Goal: Obtain resource: Obtain resource

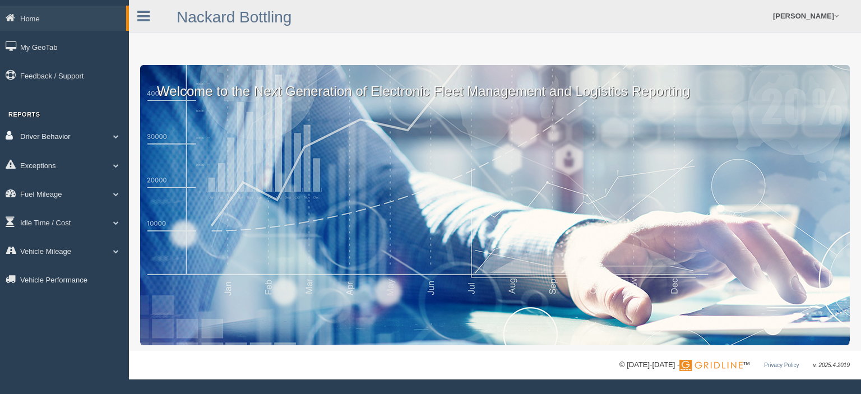
click at [64, 138] on link "Driver Behavior" at bounding box center [64, 135] width 129 height 25
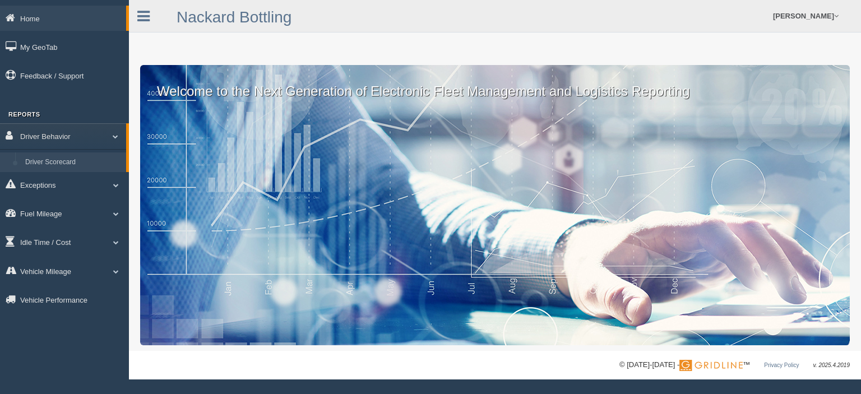
click at [66, 164] on link "Driver Scorecard" at bounding box center [73, 162] width 106 height 20
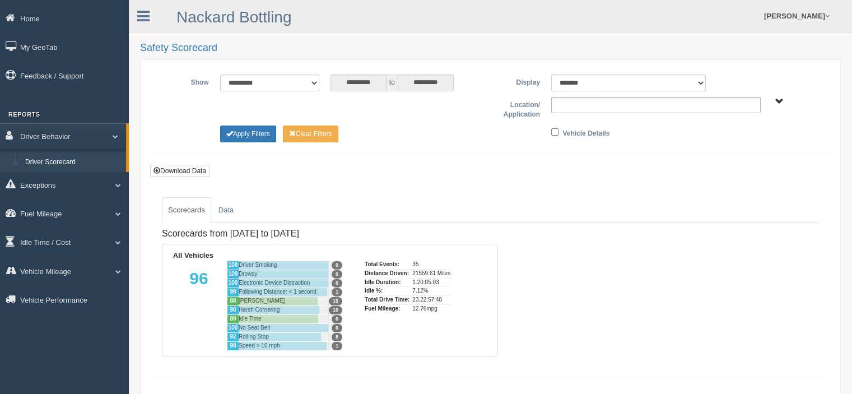
click at [581, 103] on input "text" at bounding box center [579, 105] width 48 height 14
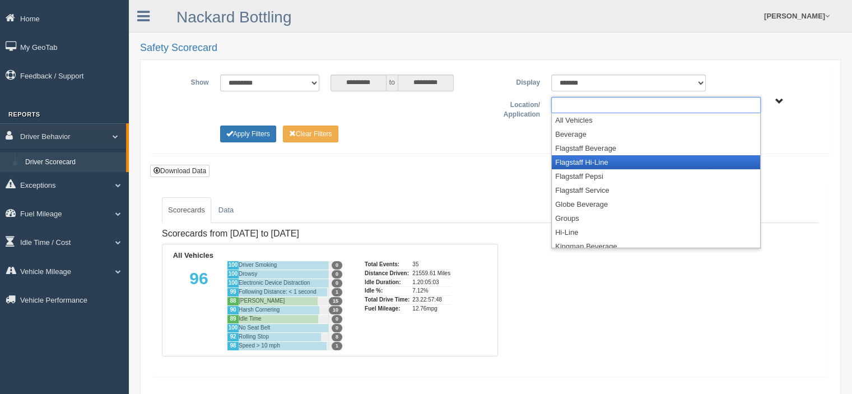
click at [583, 159] on li "Flagstaff Hi-Line" at bounding box center [656, 162] width 208 height 14
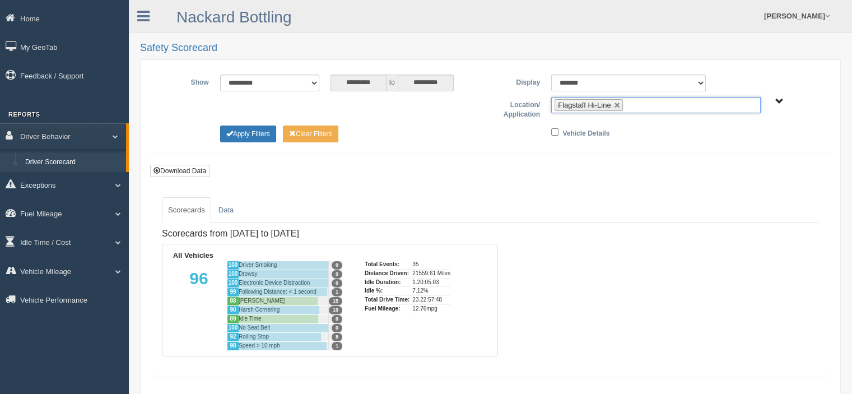
click at [638, 103] on input "text" at bounding box center [633, 105] width 14 height 14
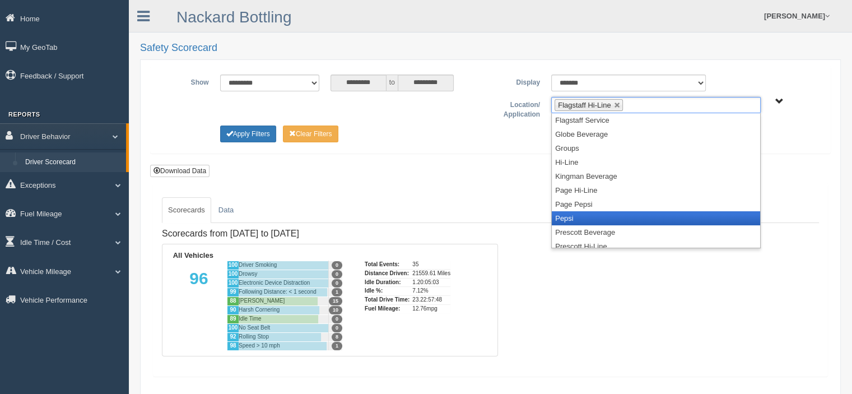
scroll to position [112, 0]
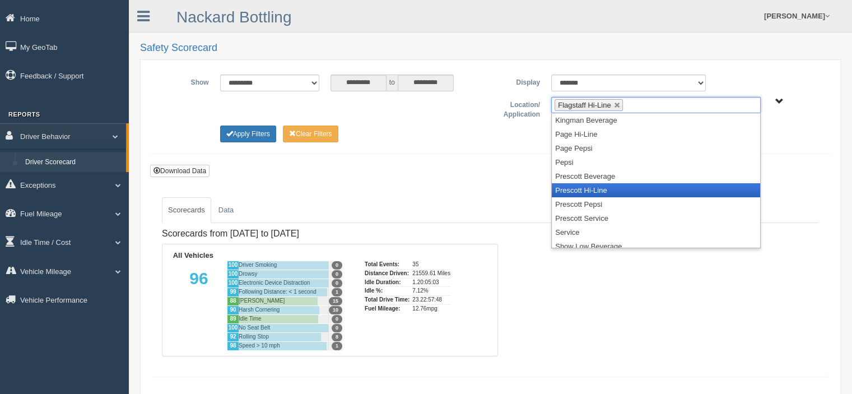
click at [603, 188] on li "Prescott Hi-Line" at bounding box center [656, 190] width 208 height 14
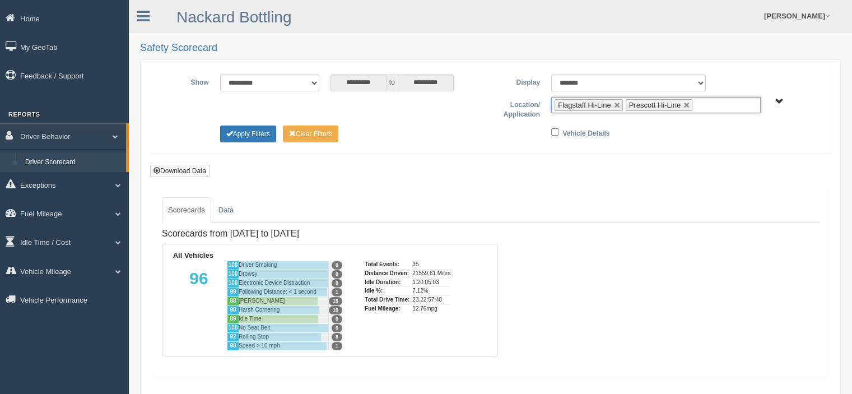
click at [713, 101] on ul "Flagstaff Hi-Line Prescott Hi-Line" at bounding box center [656, 105] width 210 height 16
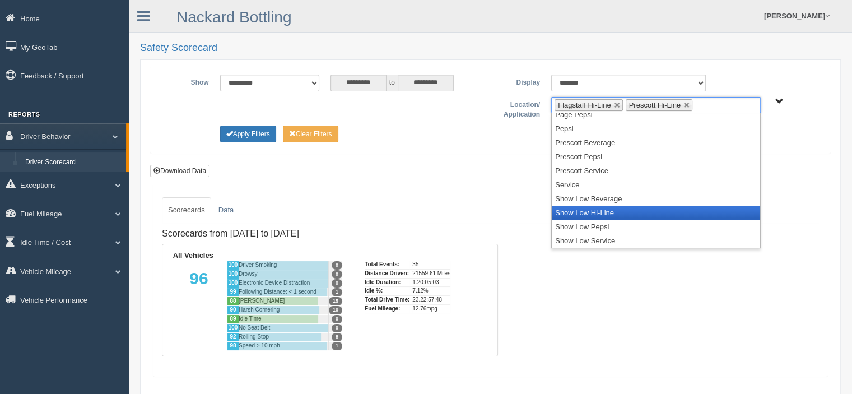
click at [595, 210] on li "Show Low Hi-Line" at bounding box center [656, 213] width 208 height 14
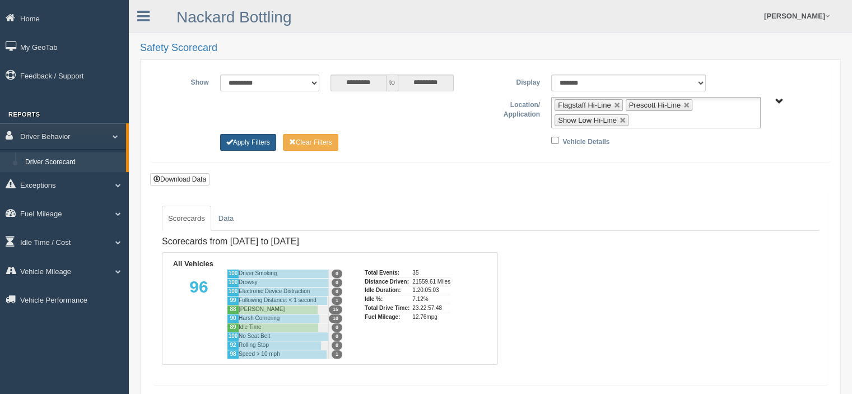
click at [258, 141] on button "Apply Filters" at bounding box center [248, 142] width 56 height 17
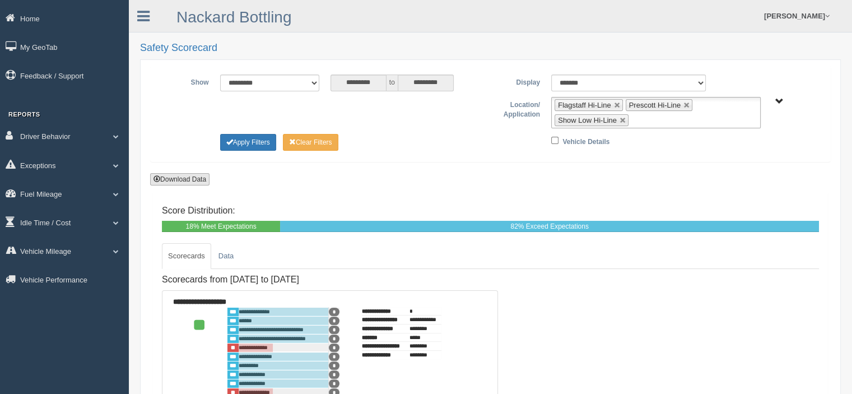
click at [183, 176] on button "Download Data" at bounding box center [179, 179] width 59 height 12
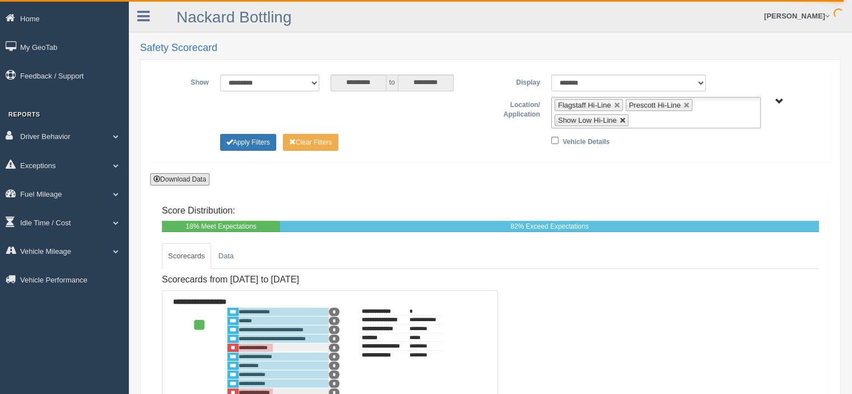
click at [622, 121] on link at bounding box center [623, 120] width 7 height 7
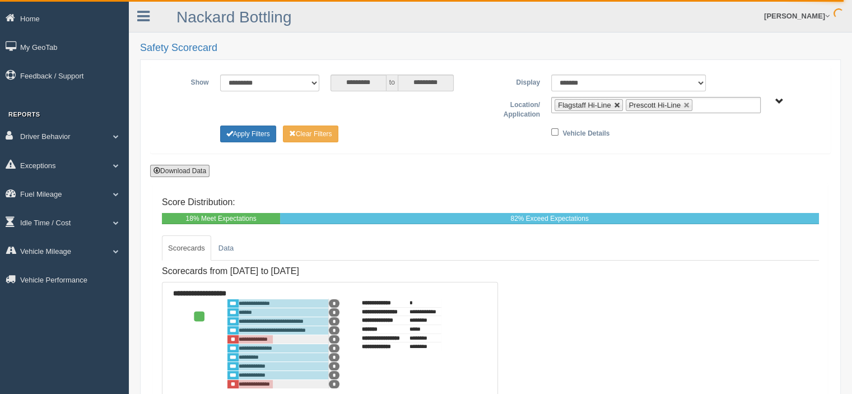
click at [615, 105] on link at bounding box center [617, 105] width 7 height 7
click at [615, 105] on link at bounding box center [616, 105] width 7 height 7
type input "**********"
click at [614, 104] on ul at bounding box center [656, 105] width 210 height 16
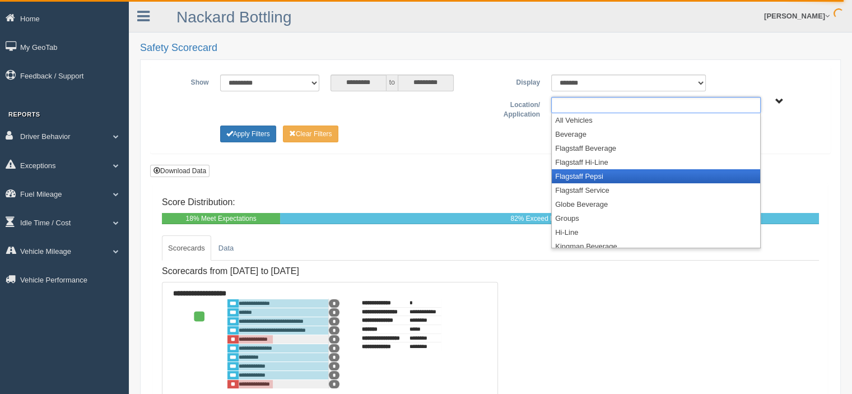
click at [601, 177] on li "Flagstaff Pepsi" at bounding box center [656, 176] width 208 height 14
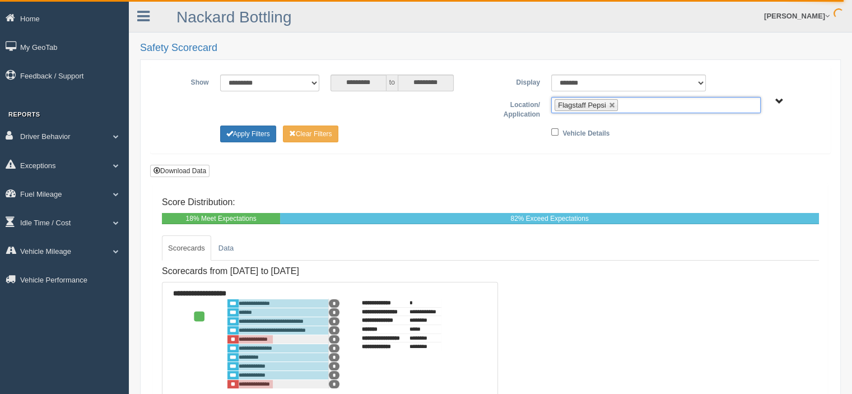
click at [643, 104] on ul "Flagstaff Pepsi" at bounding box center [656, 105] width 210 height 16
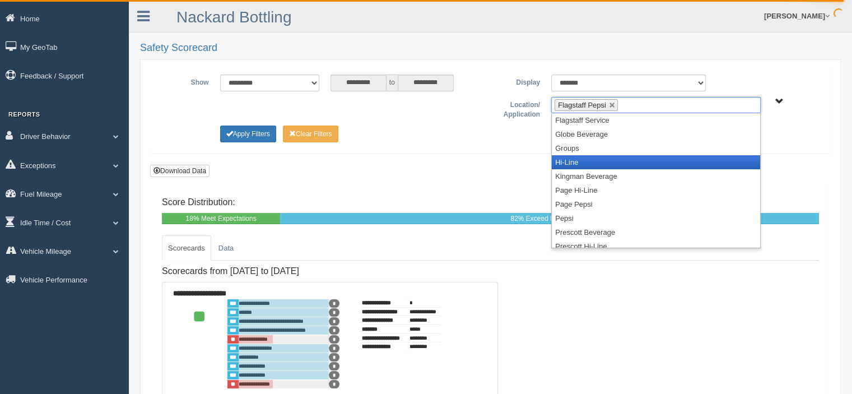
scroll to position [112, 0]
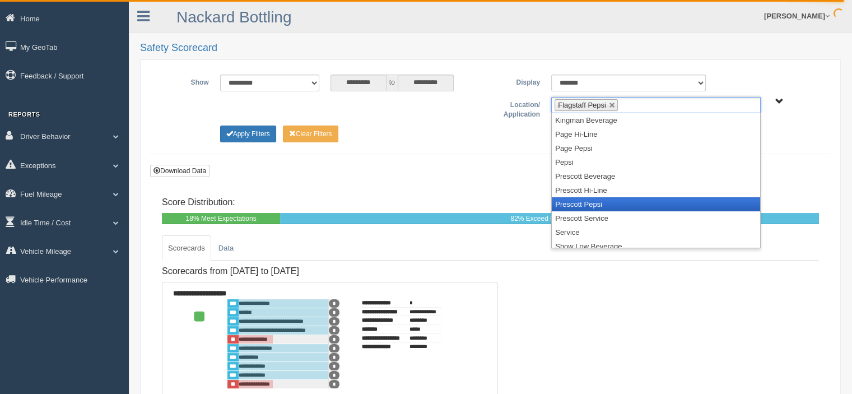
click at [598, 201] on li "Prescott Pepsi" at bounding box center [656, 204] width 208 height 14
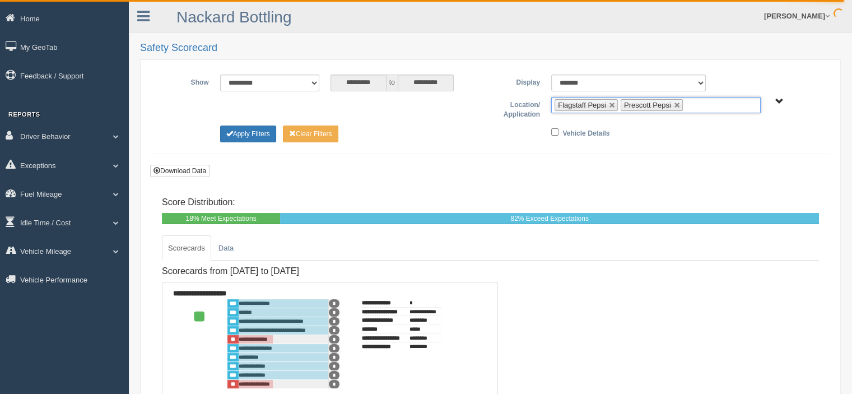
click at [699, 105] on ul "Flagstaff Pepsi Prescott Pepsi" at bounding box center [656, 105] width 210 height 16
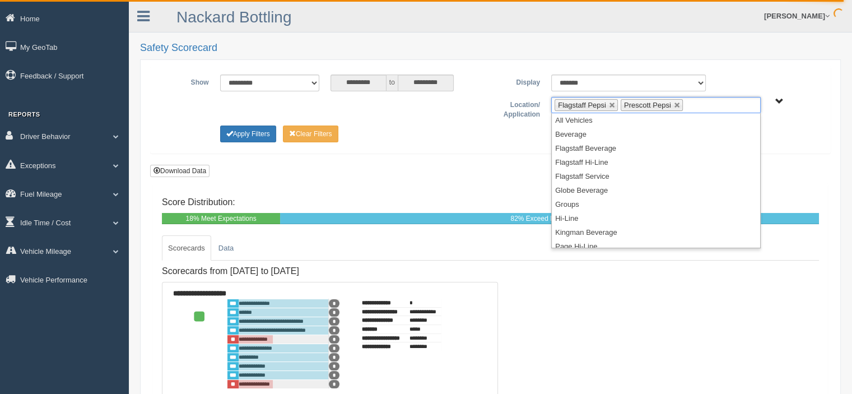
scroll to position [146, 0]
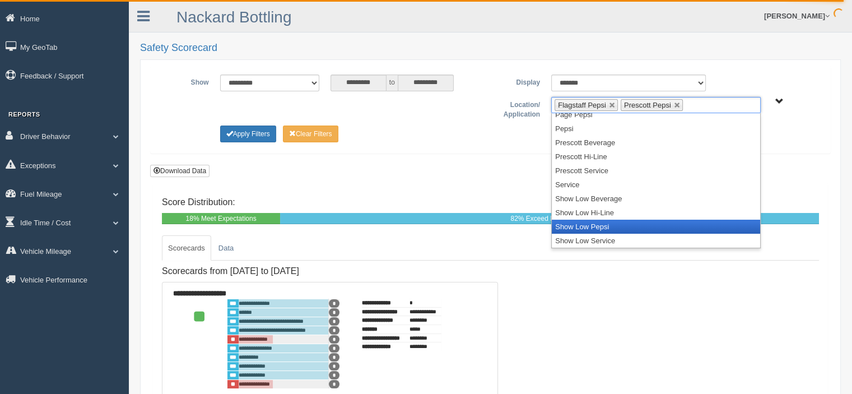
click at [609, 222] on li "Show Low Pepsi" at bounding box center [656, 227] width 208 height 14
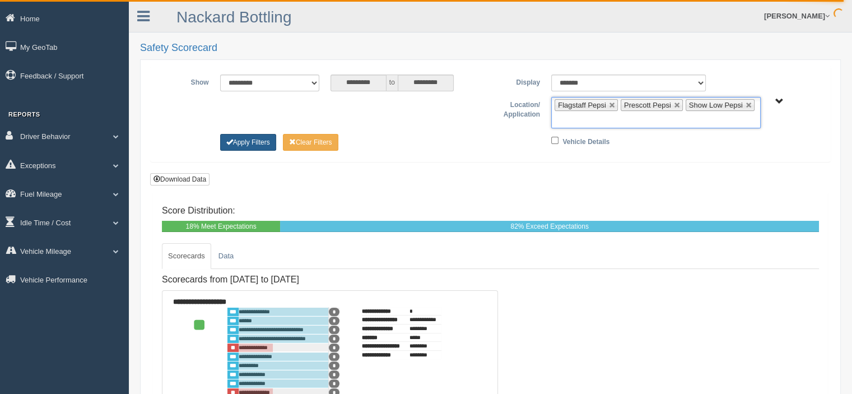
click at [251, 140] on button "Apply Filters" at bounding box center [248, 142] width 56 height 17
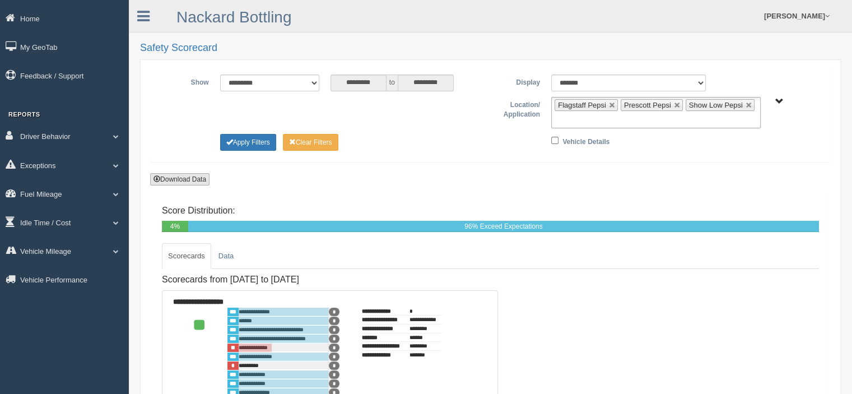
click at [189, 177] on button "Download Data" at bounding box center [179, 179] width 59 height 12
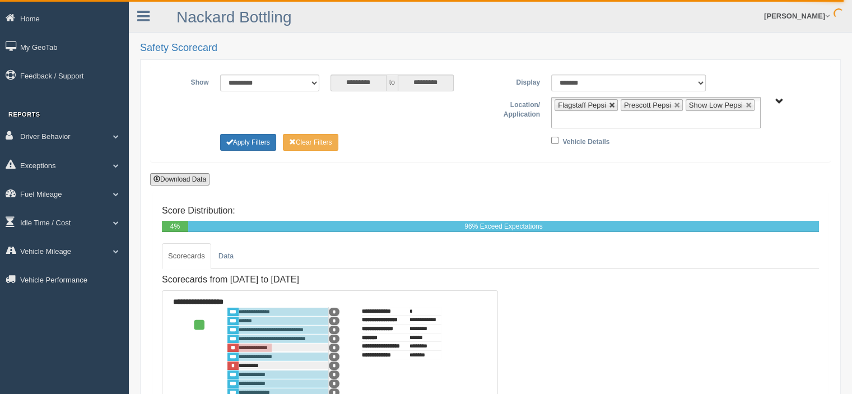
click at [612, 105] on link at bounding box center [612, 105] width 7 height 7
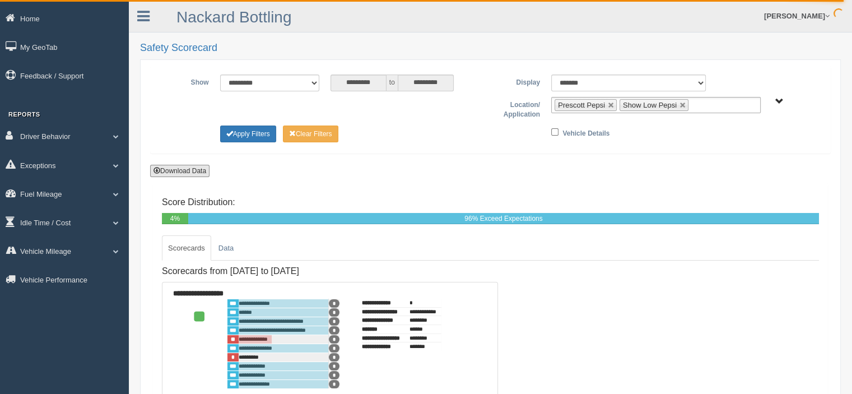
click at [612, 105] on link at bounding box center [611, 105] width 7 height 7
click at [615, 103] on link at bounding box center [618, 105] width 7 height 7
type input "**********"
click at [611, 103] on ul at bounding box center [656, 105] width 210 height 16
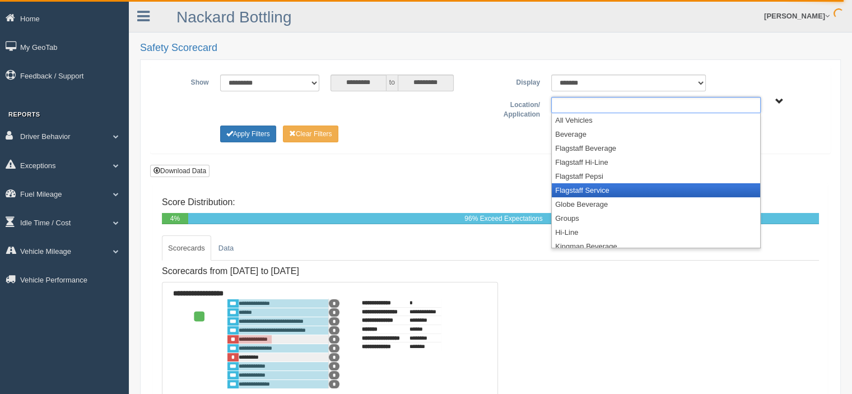
click at [592, 189] on li "Flagstaff Service" at bounding box center [656, 190] width 208 height 14
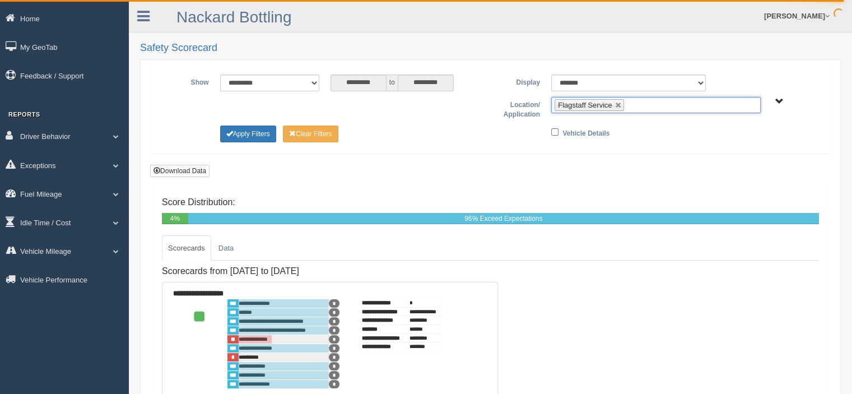
click at [641, 107] on ul "Flagstaff Service" at bounding box center [656, 105] width 210 height 16
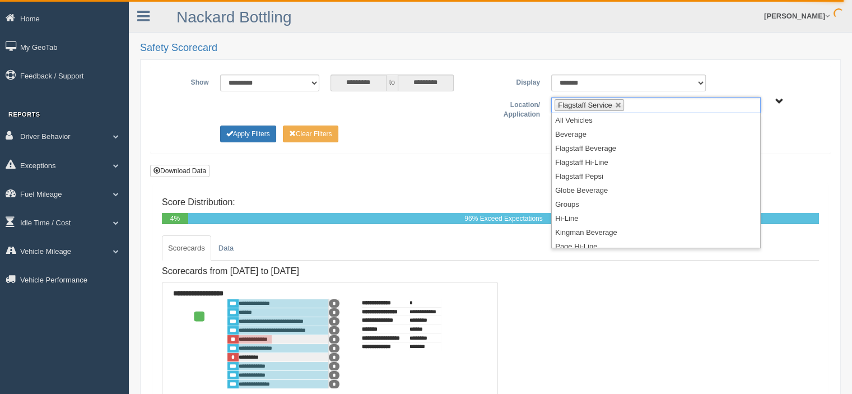
scroll to position [159, 0]
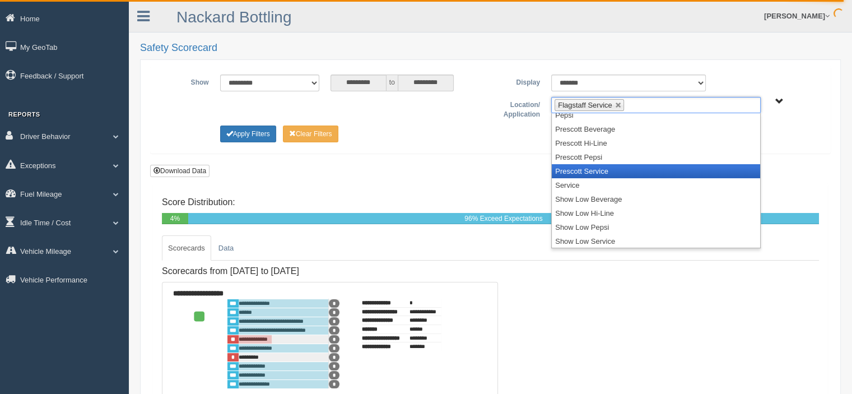
click at [594, 171] on li "Prescott Service" at bounding box center [656, 171] width 208 height 14
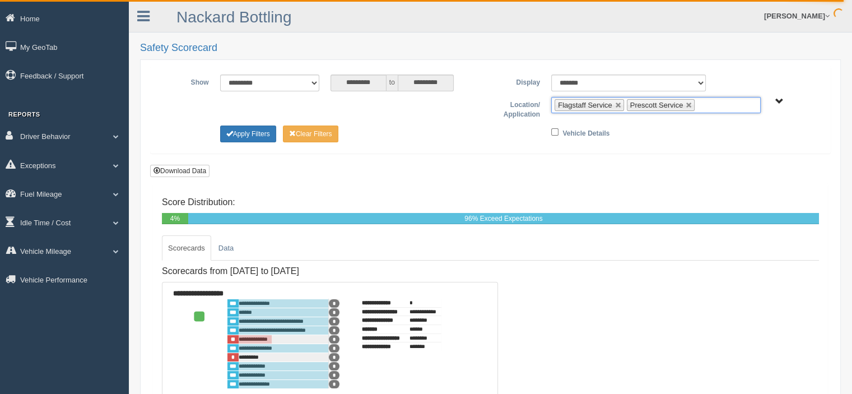
click at [707, 104] on input "text" at bounding box center [705, 105] width 14 height 14
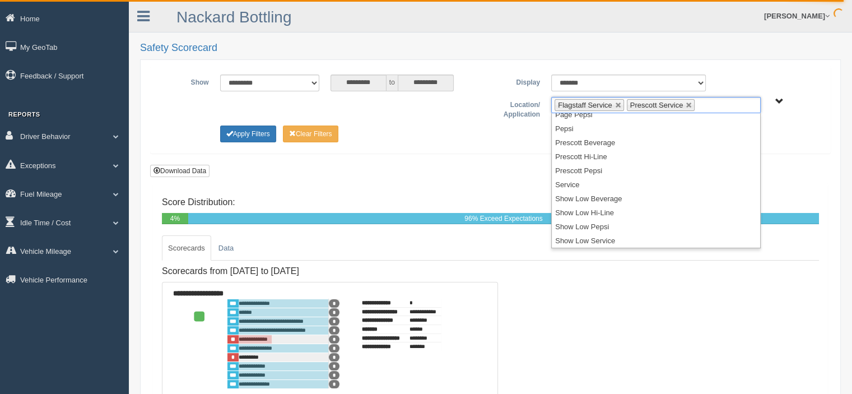
scroll to position [0, 0]
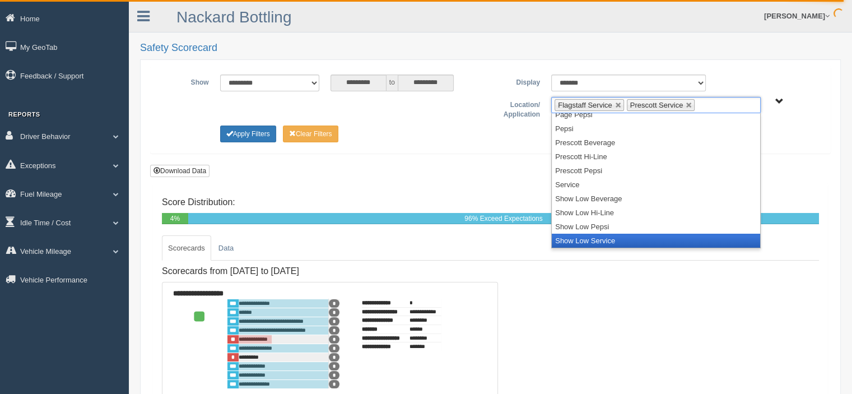
click at [584, 236] on li "Show Low Service" at bounding box center [656, 241] width 208 height 14
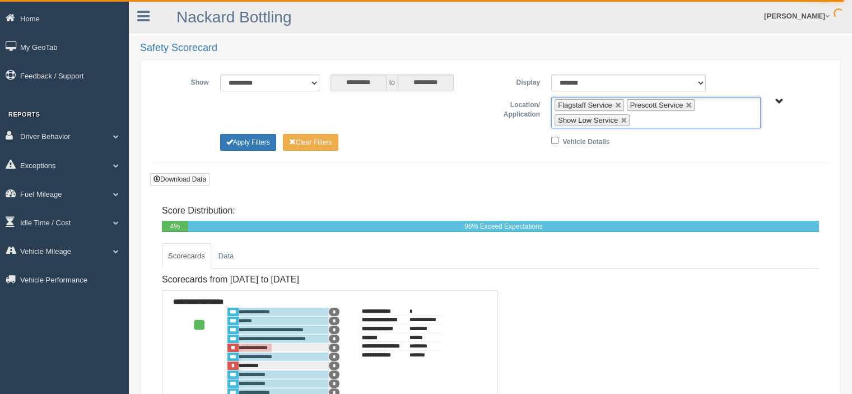
scroll to position [132, 0]
click at [257, 141] on button "Apply Filters" at bounding box center [248, 142] width 56 height 17
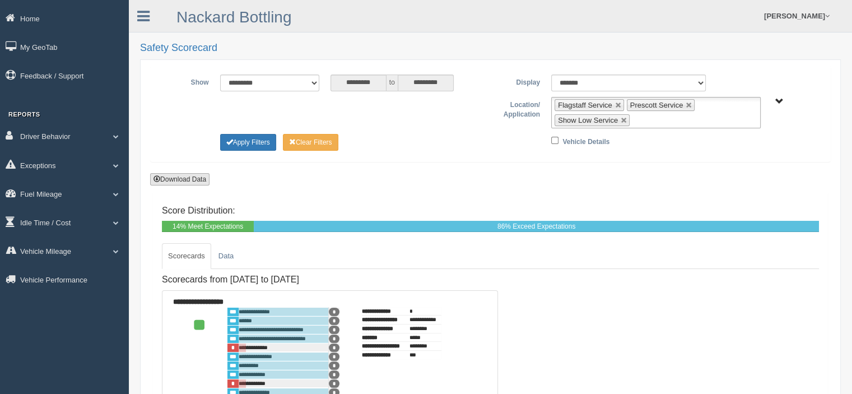
click at [198, 177] on button "Download Data" at bounding box center [179, 179] width 59 height 12
